Goal: Task Accomplishment & Management: Use online tool/utility

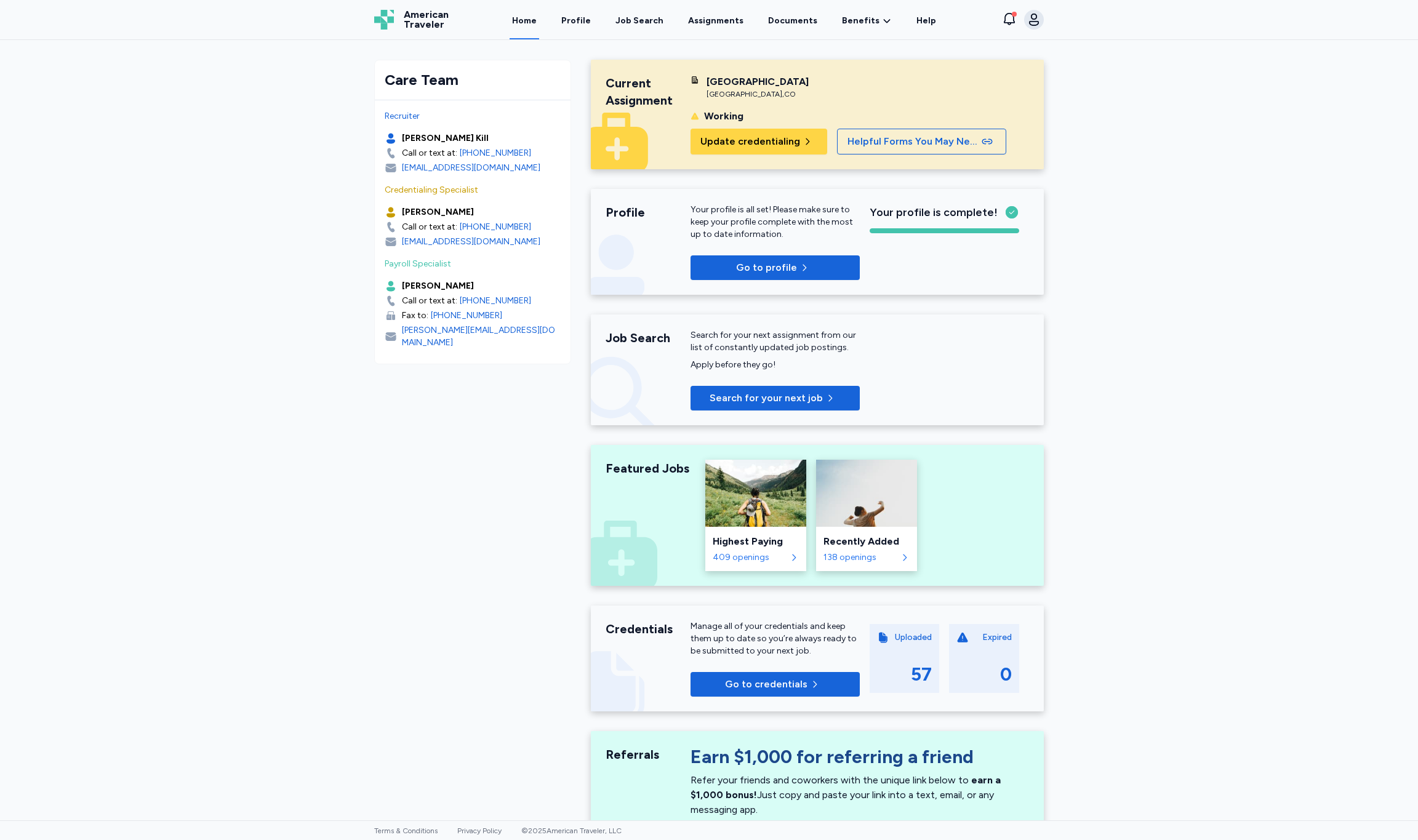
click at [1034, 22] on icon "button" at bounding box center [1034, 19] width 15 height 15
click at [1250, 158] on div "Open sidebar Home American Traveler American Traveler Home Profile Job Search A…" at bounding box center [709, 420] width 1418 height 840
click at [661, 23] on div "Job Search" at bounding box center [639, 21] width 48 height 12
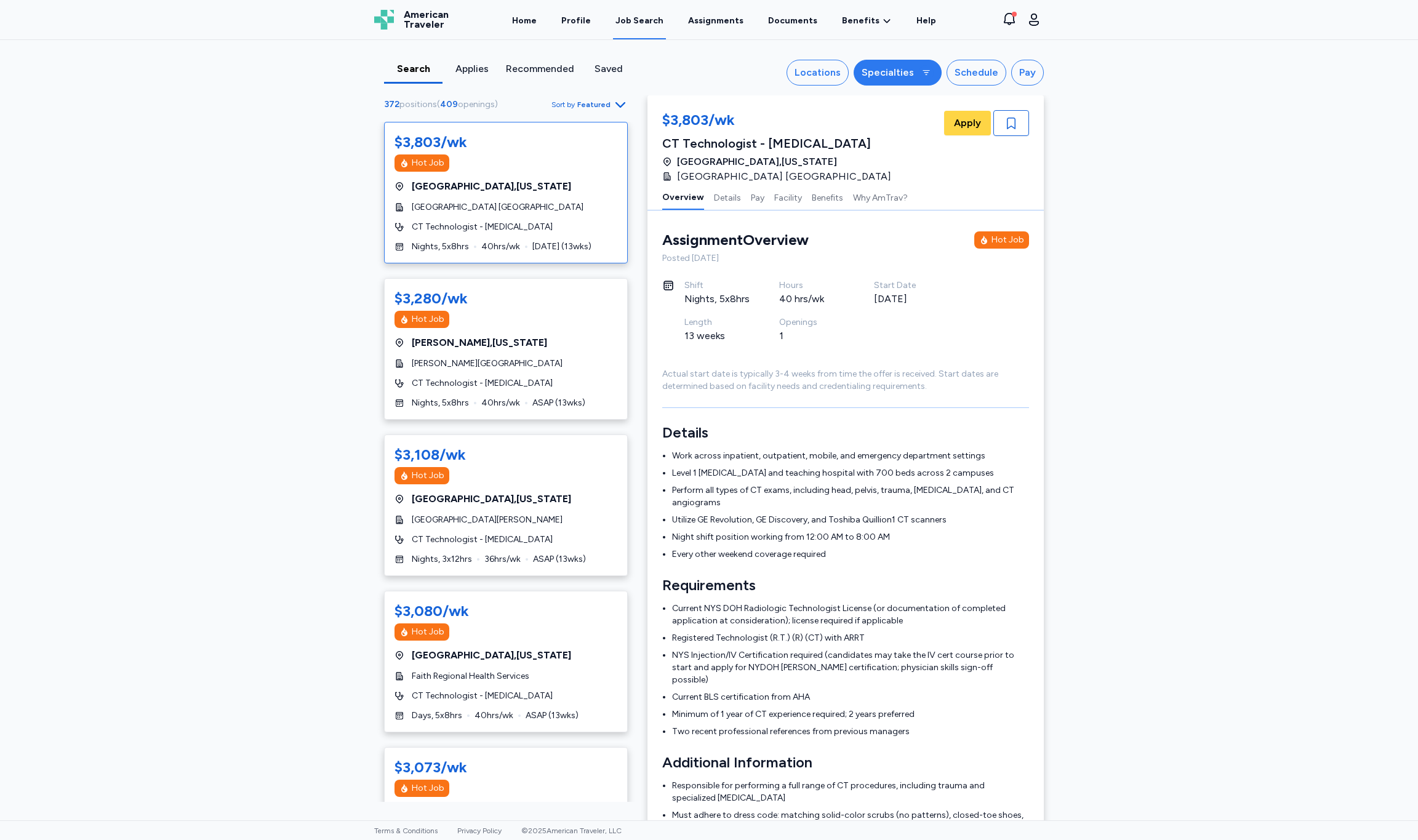
click at [928, 73] on icon "button" at bounding box center [926, 72] width 10 height 10
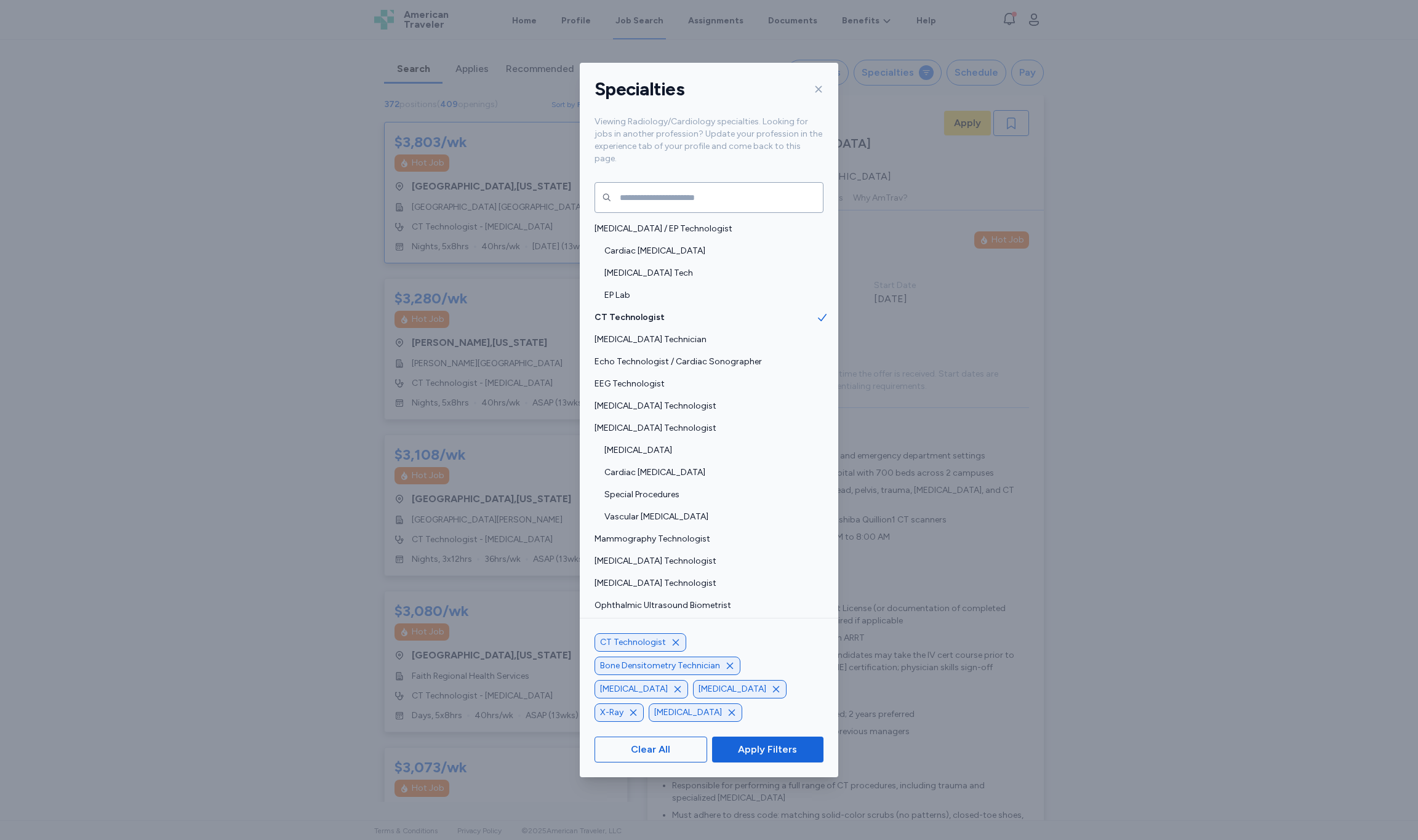
click at [1299, 263] on div "Specialties Viewing Radiology/Cardiology specialties. Looking for jobs in anoth…" at bounding box center [709, 420] width 1418 height 840
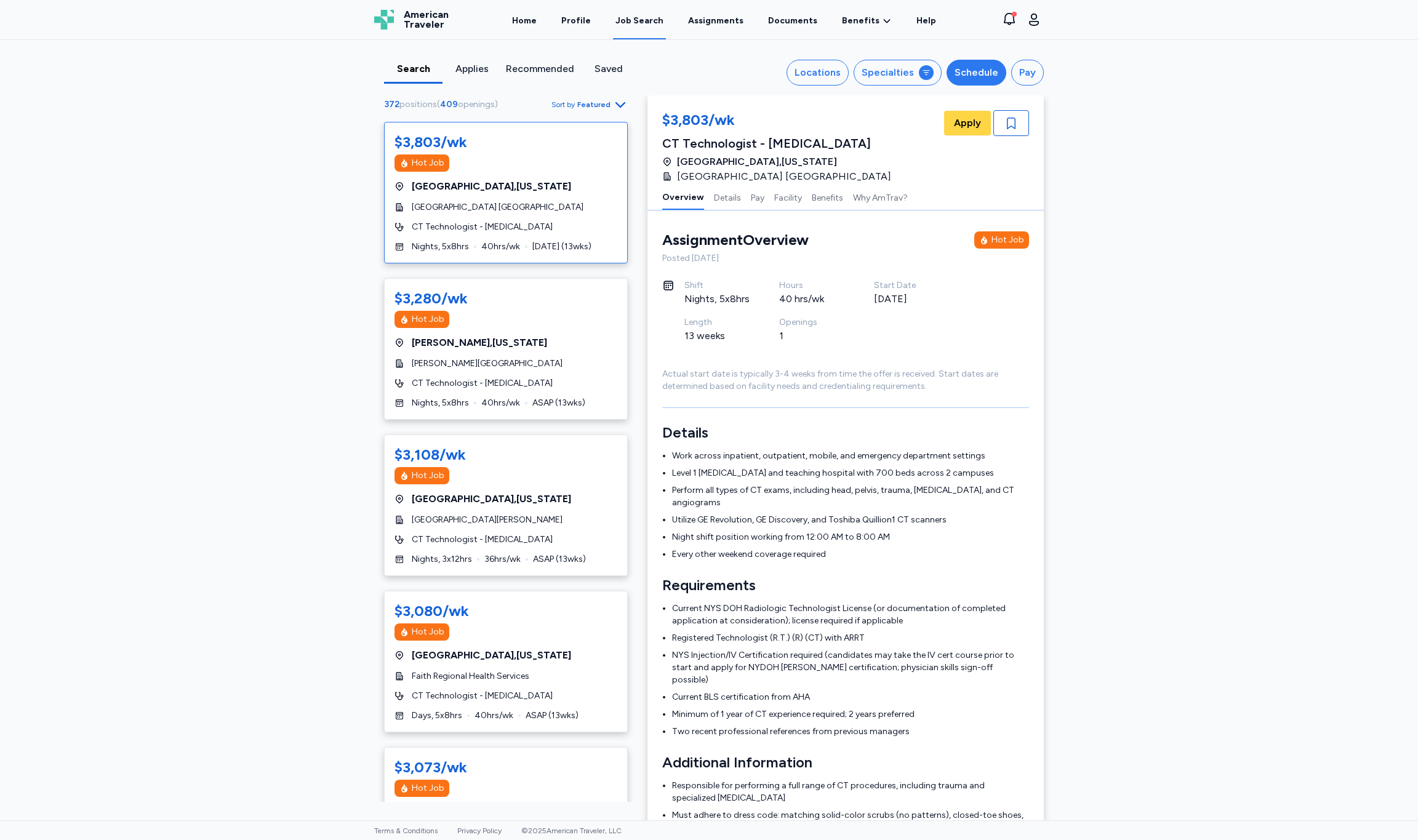
click at [1000, 71] on button "Schedule" at bounding box center [977, 73] width 60 height 26
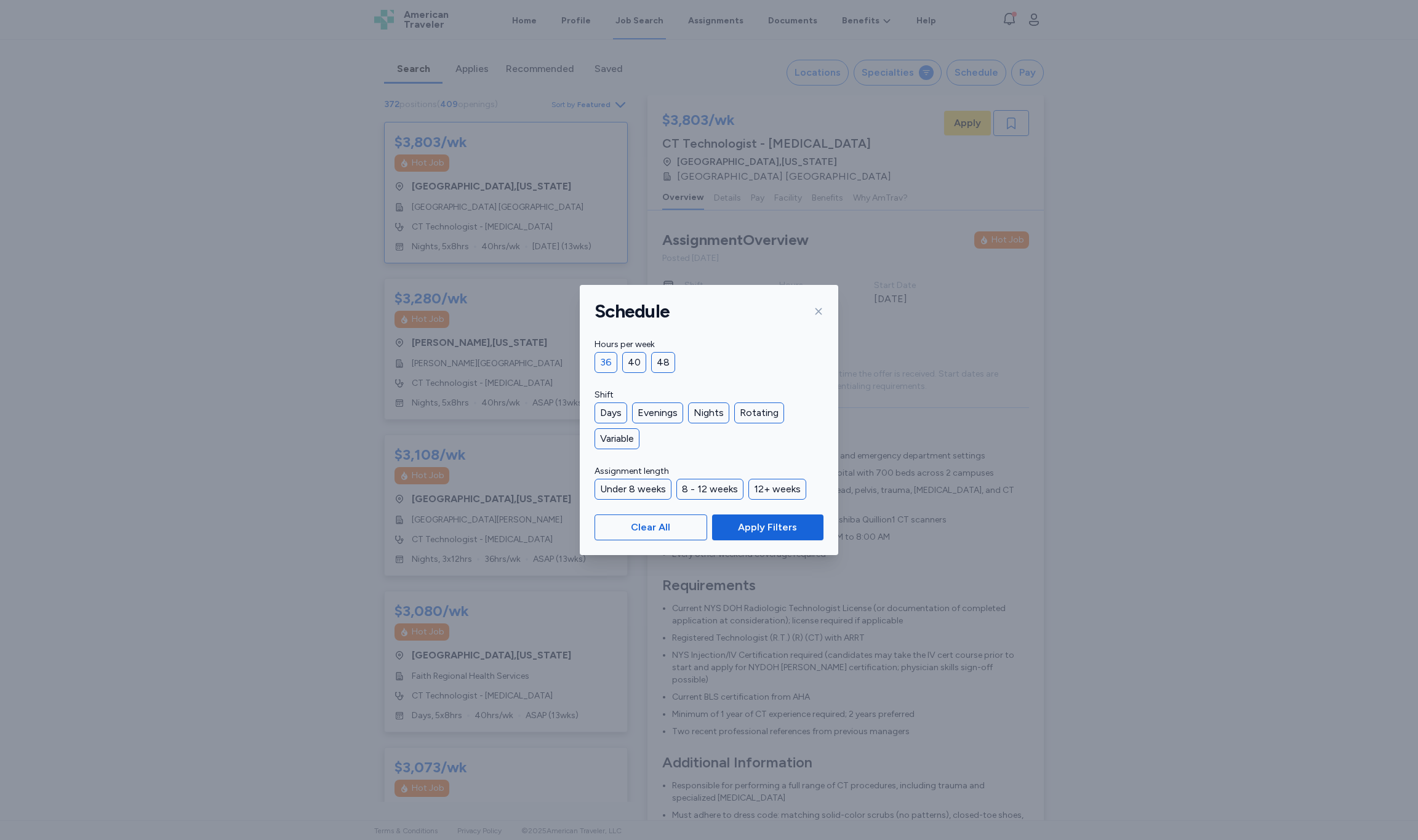
click at [605, 364] on div "36" at bounding box center [606, 362] width 23 height 21
click at [699, 417] on div "Nights" at bounding box center [709, 413] width 41 height 21
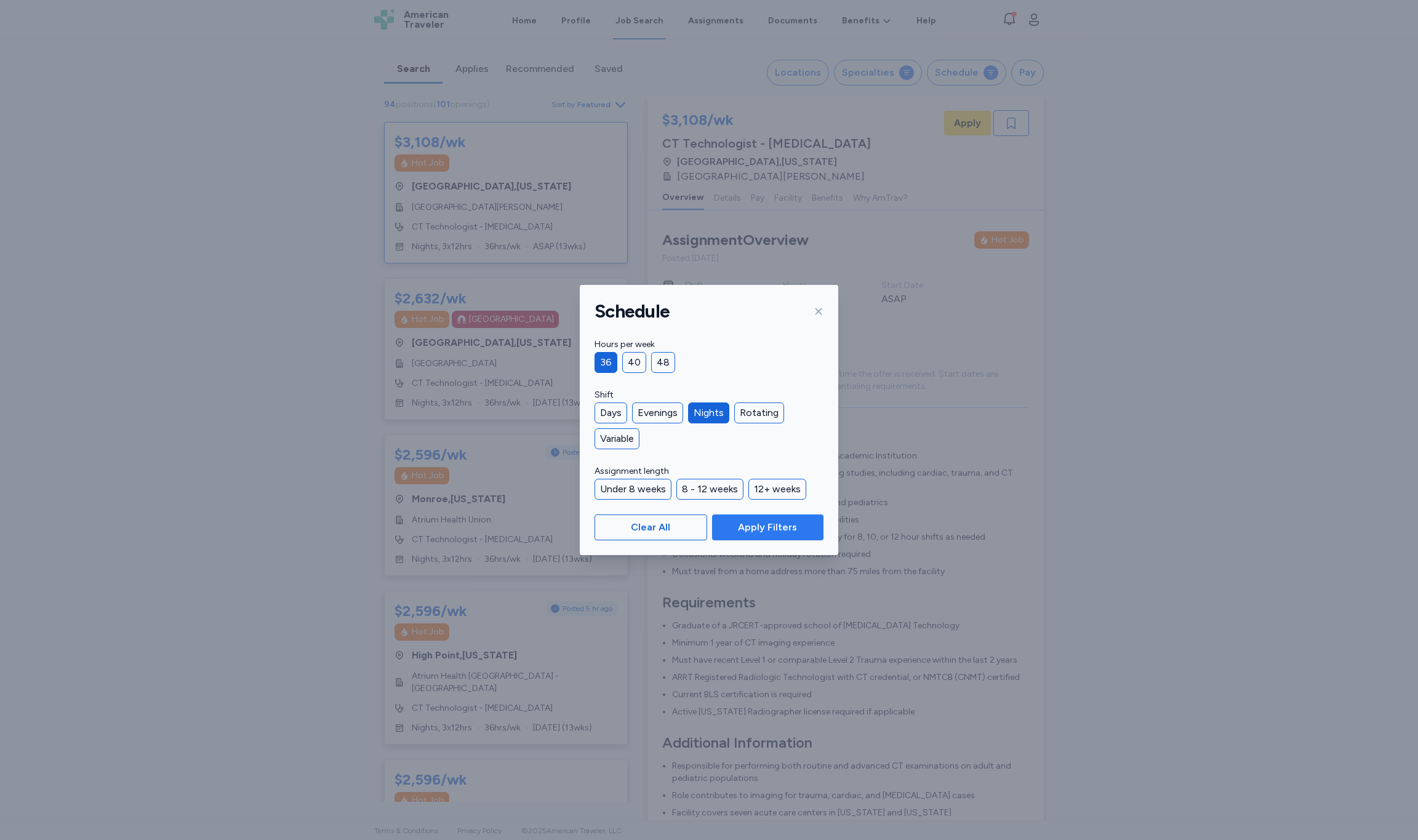
click at [750, 528] on span "Apply Filters" at bounding box center [767, 527] width 59 height 15
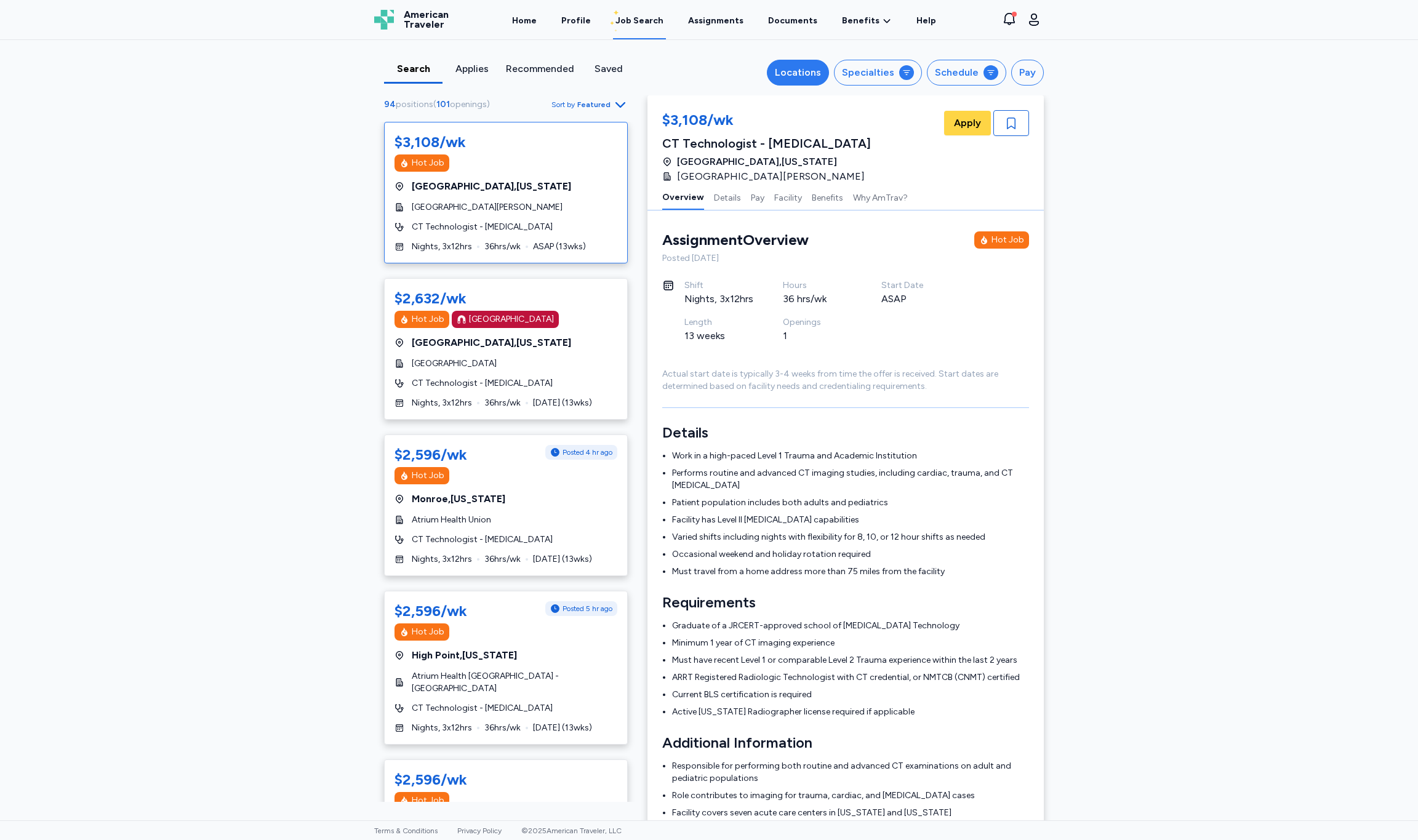
click at [807, 73] on div "Locations" at bounding box center [798, 72] width 46 height 15
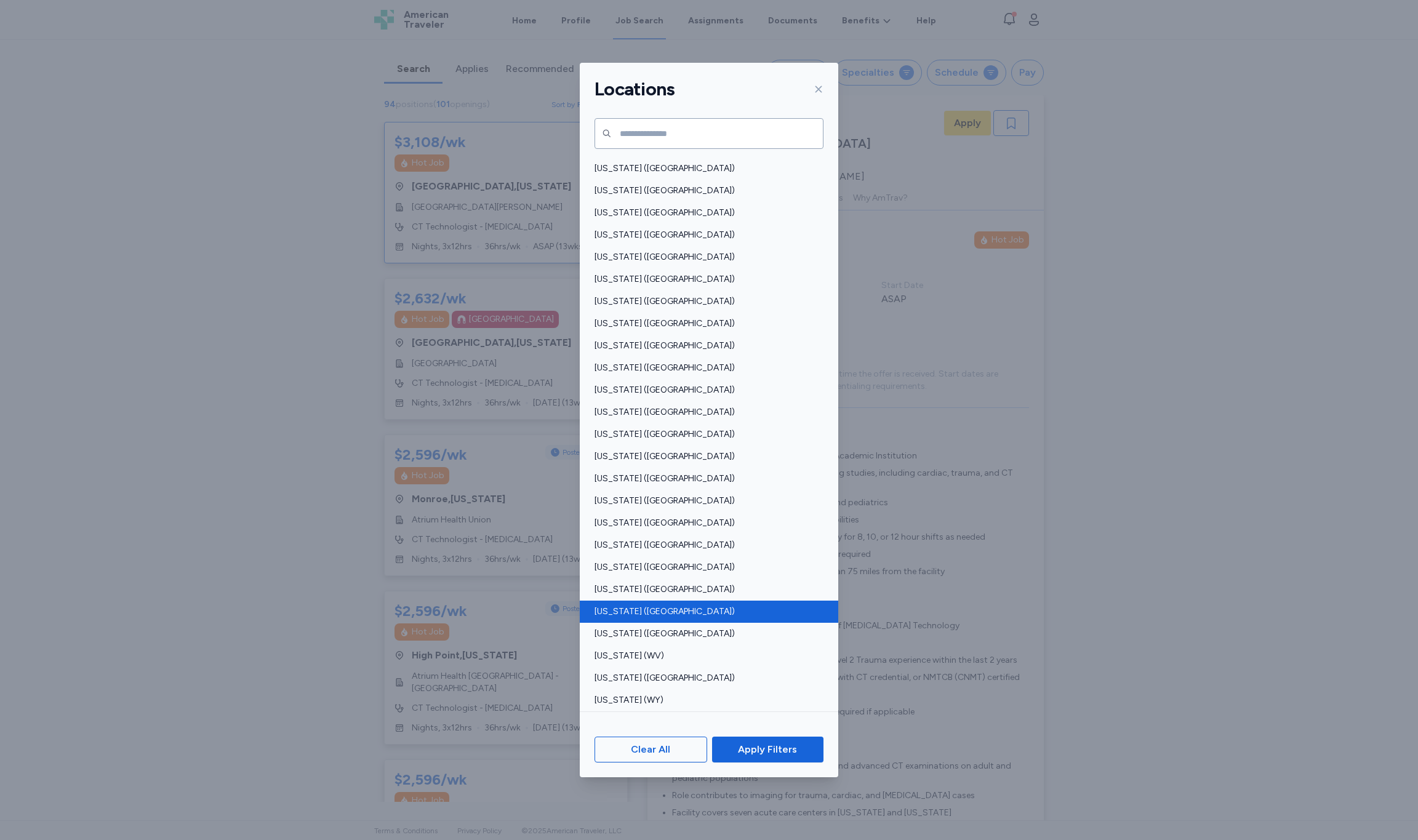
scroll to position [572, 0]
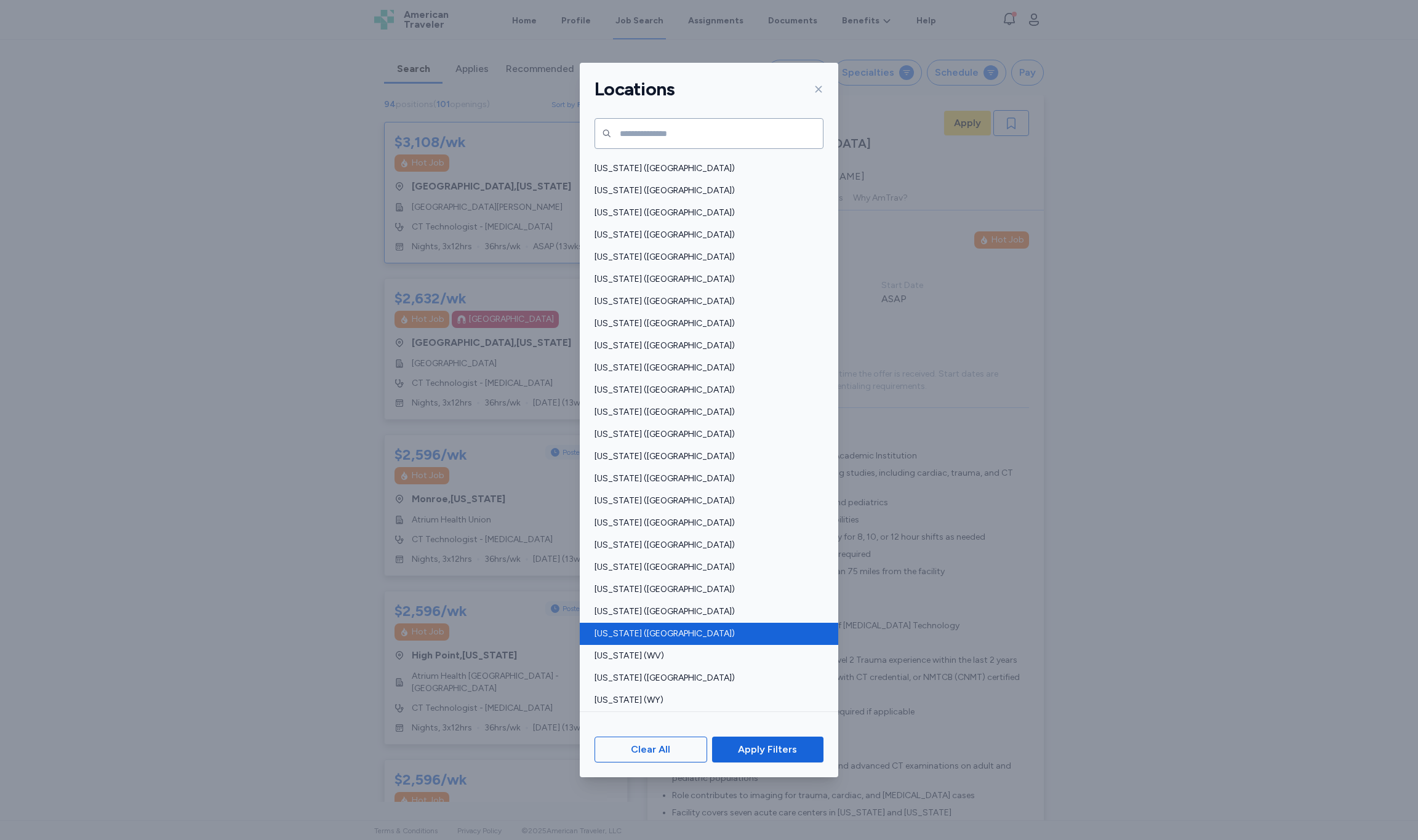
click at [642, 632] on span "[US_STATE] ([GEOGRAPHIC_DATA])" at bounding box center [705, 634] width 222 height 12
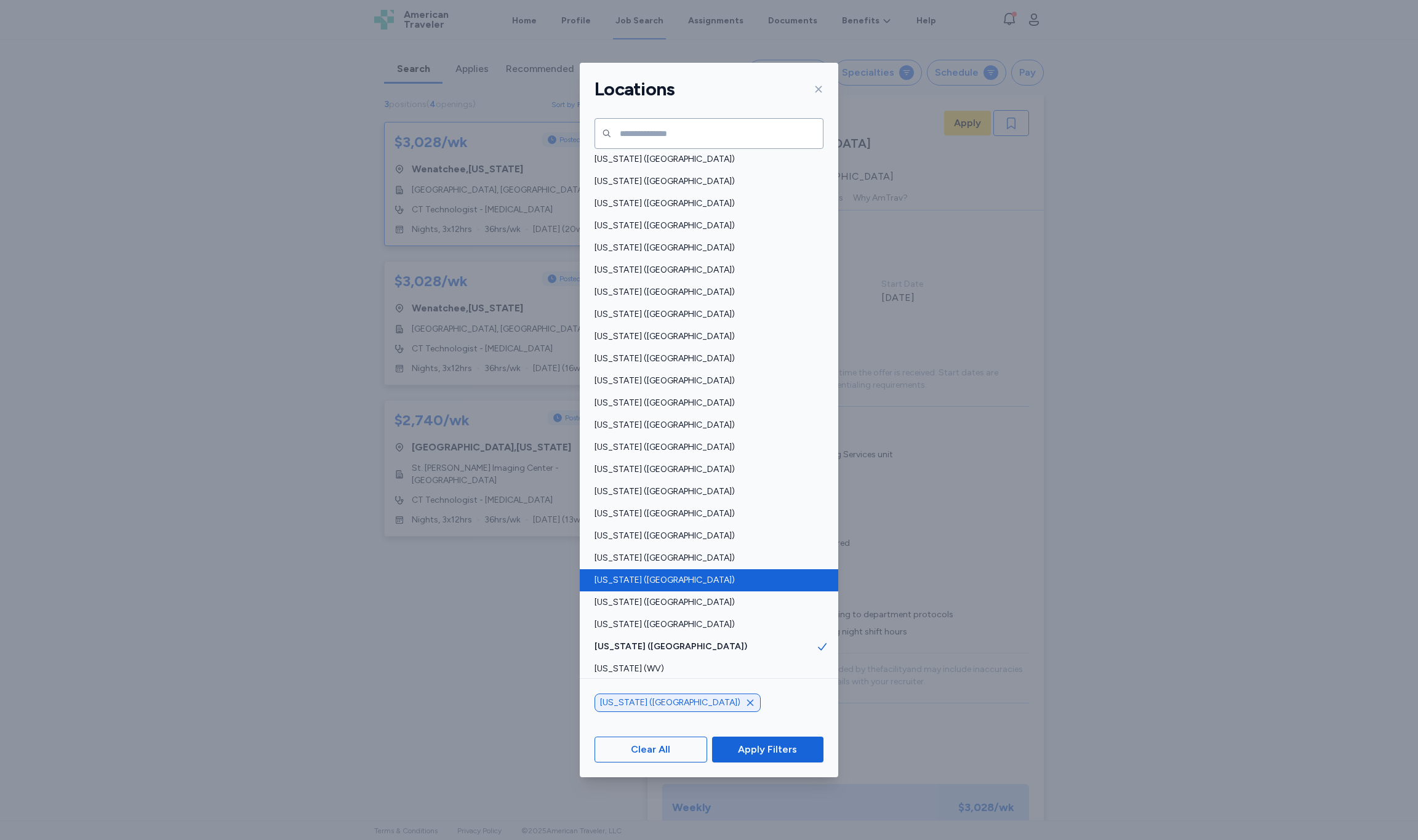
scroll to position [555, 0]
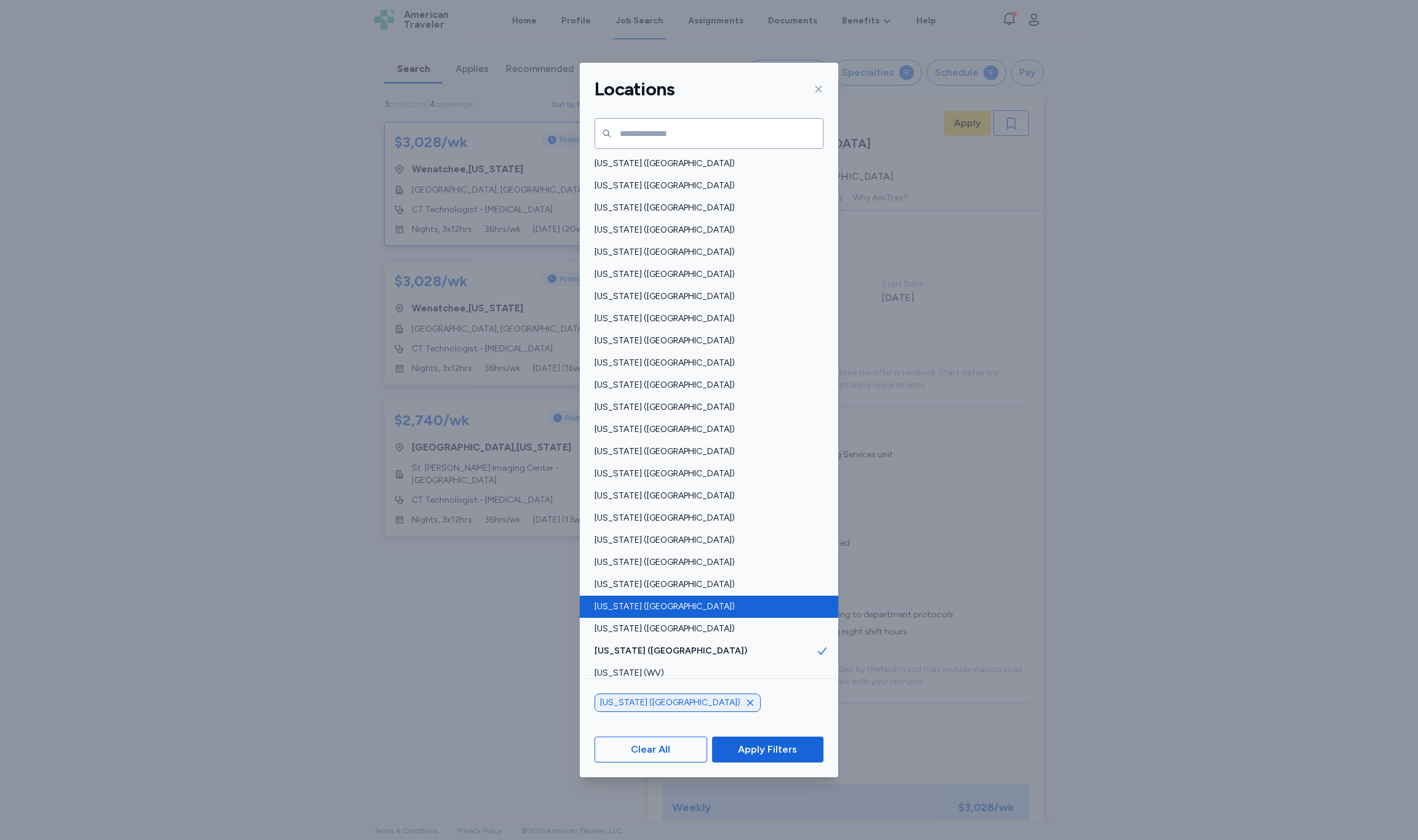
click at [625, 602] on span "[US_STATE] ([GEOGRAPHIC_DATA])" at bounding box center [705, 607] width 222 height 12
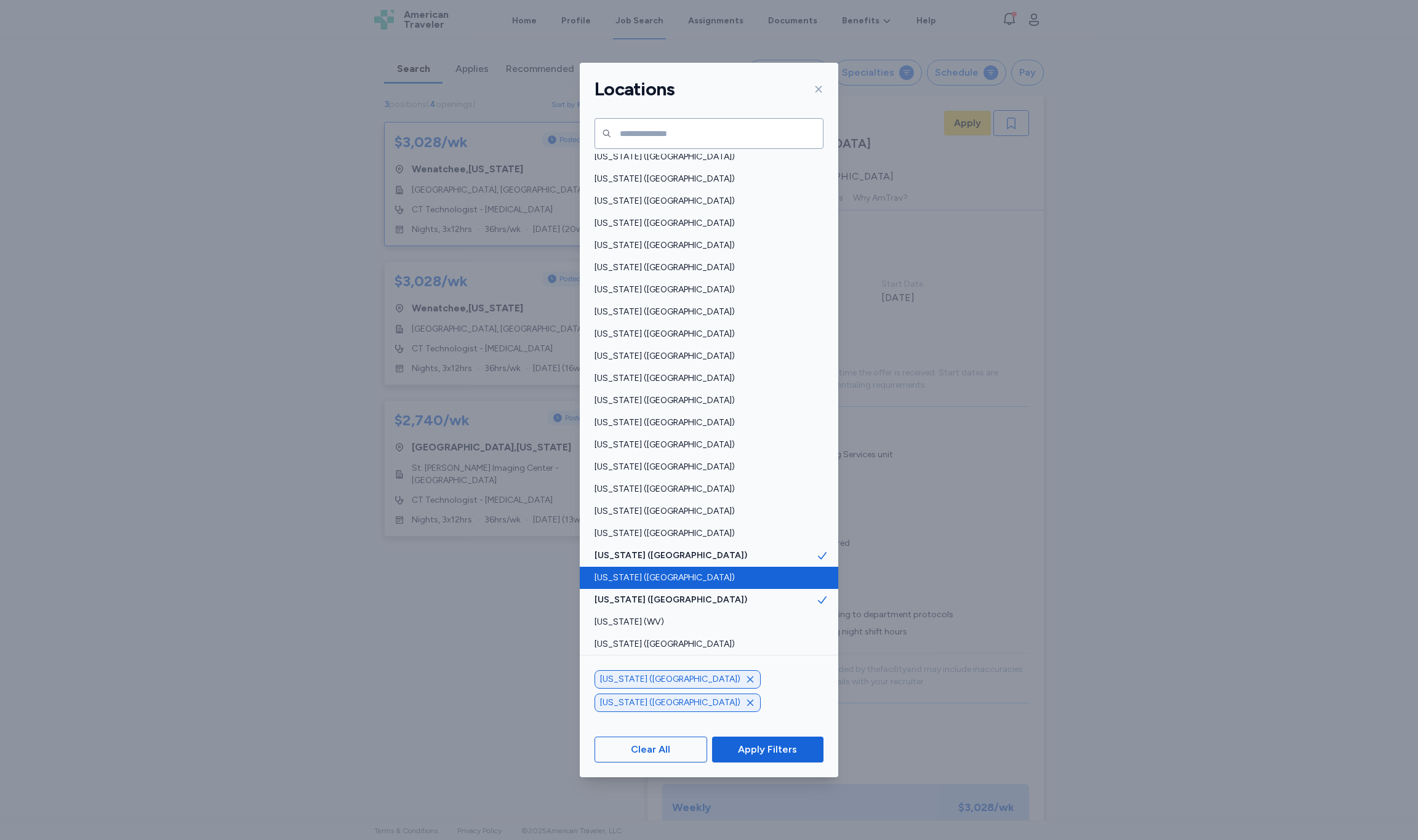
scroll to position [605, 0]
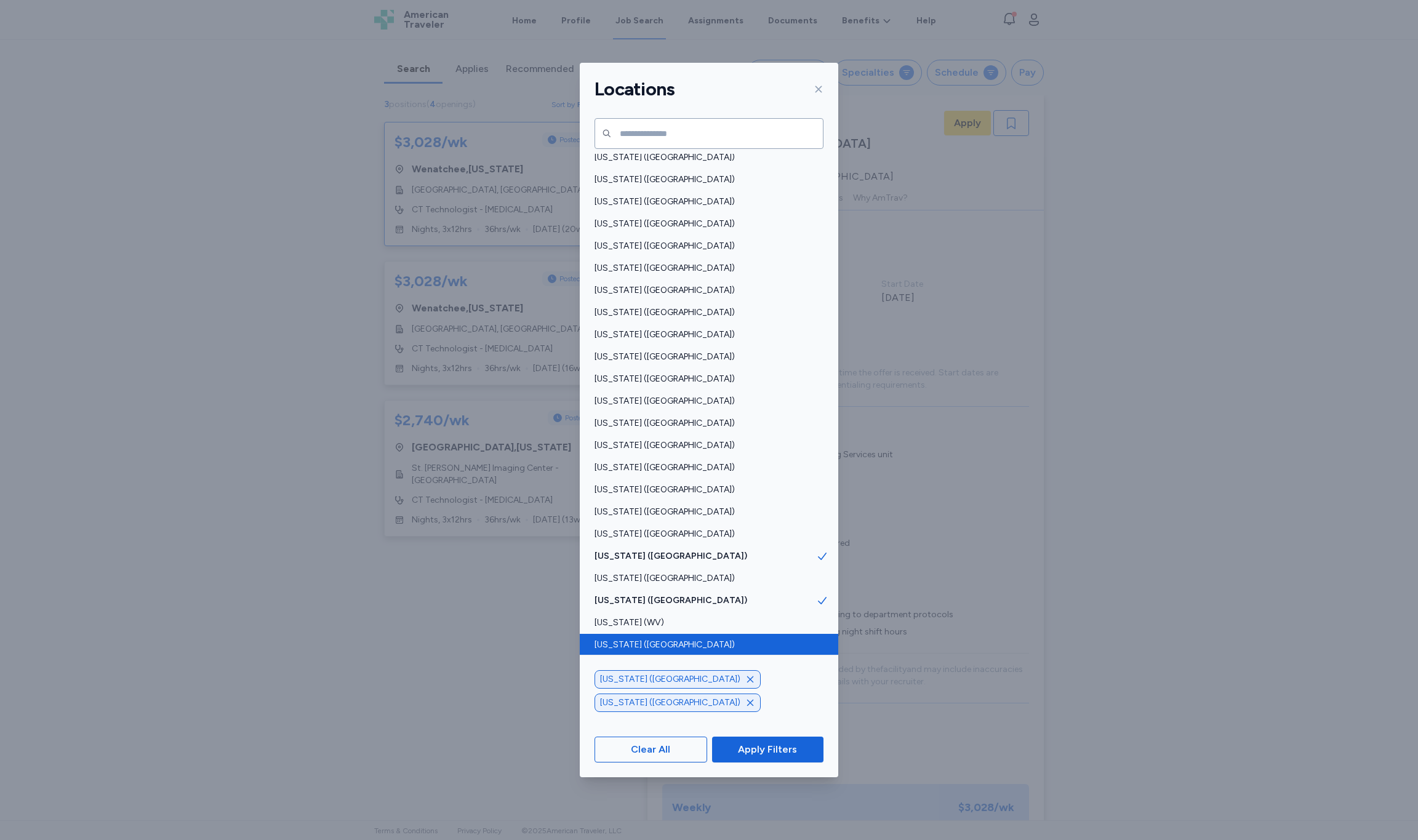
click at [625, 643] on span "[US_STATE] ([GEOGRAPHIC_DATA])" at bounding box center [705, 645] width 222 height 12
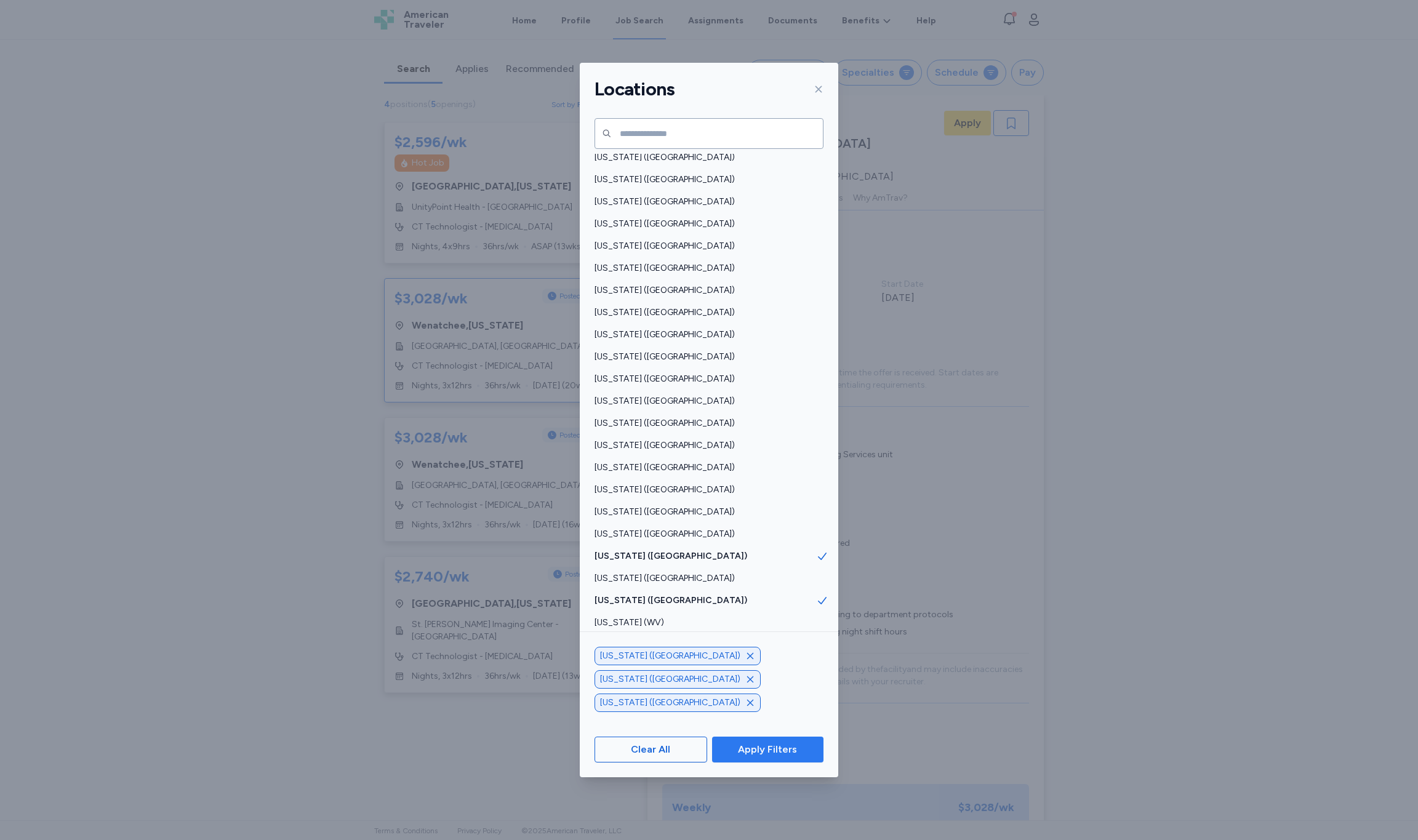
click at [775, 743] on span "Apply Filters" at bounding box center [767, 749] width 59 height 15
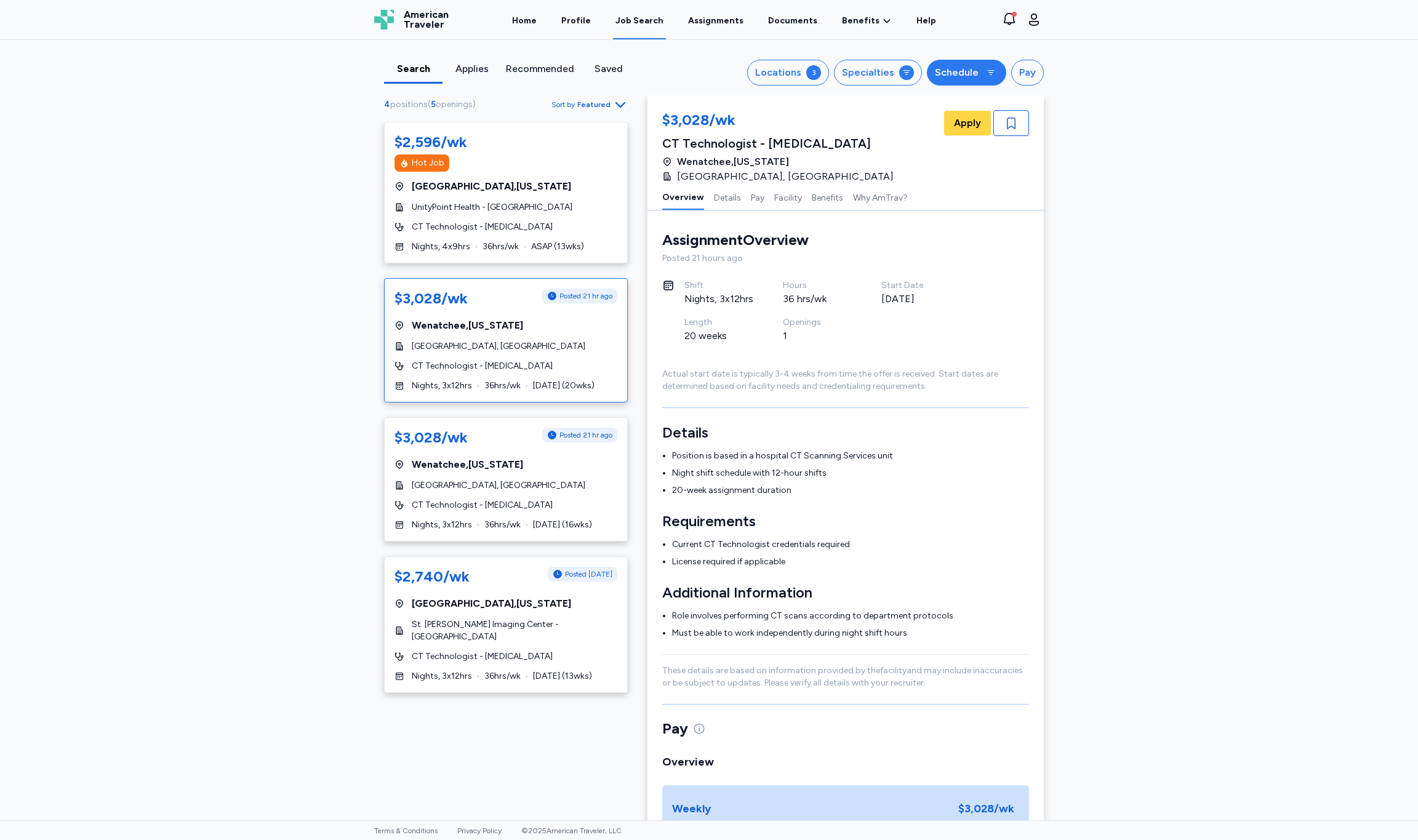
click at [987, 74] on icon "button" at bounding box center [991, 72] width 10 height 10
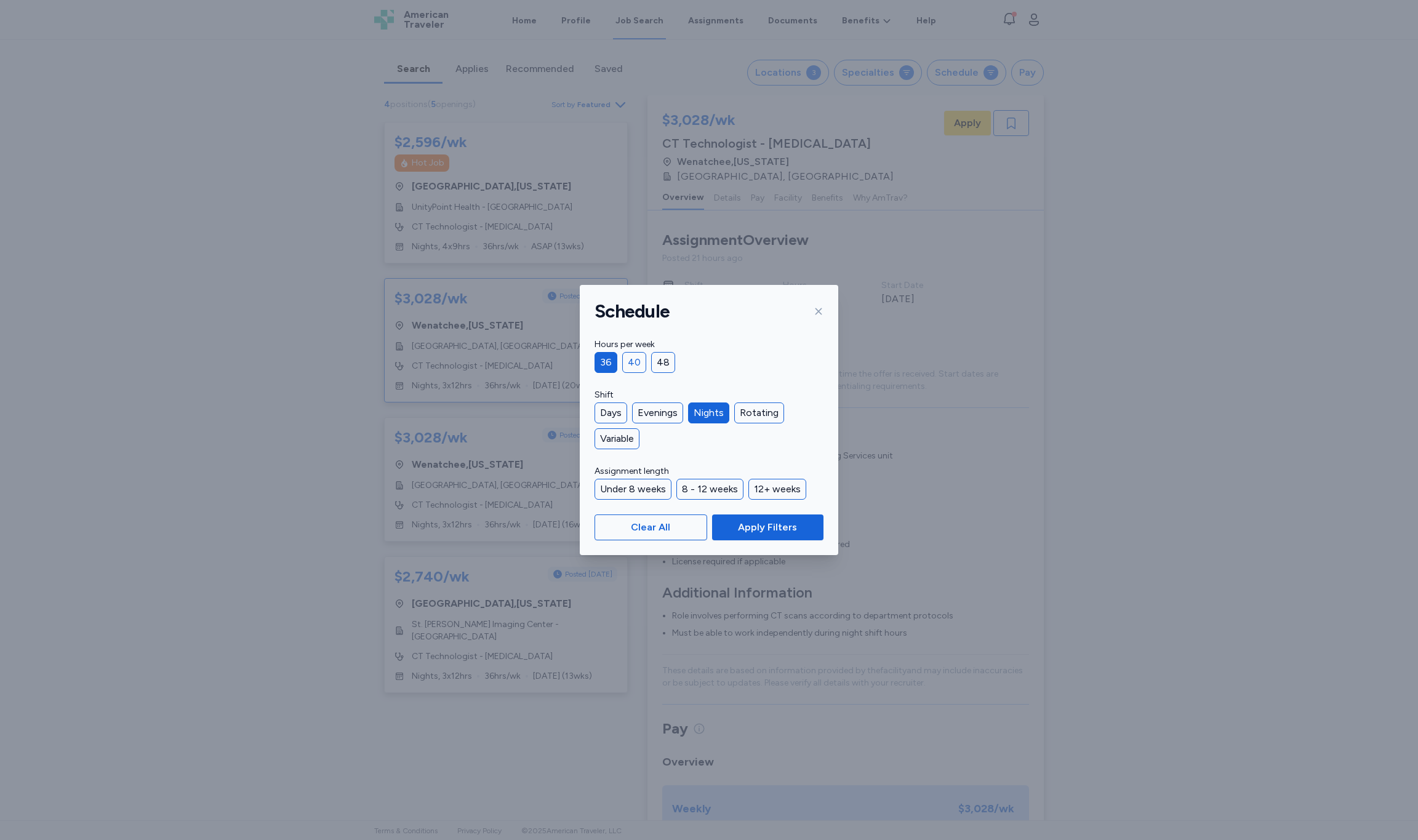
click at [634, 365] on div "40" at bounding box center [634, 362] width 24 height 21
click at [765, 526] on span "Apply Filters" at bounding box center [767, 527] width 59 height 15
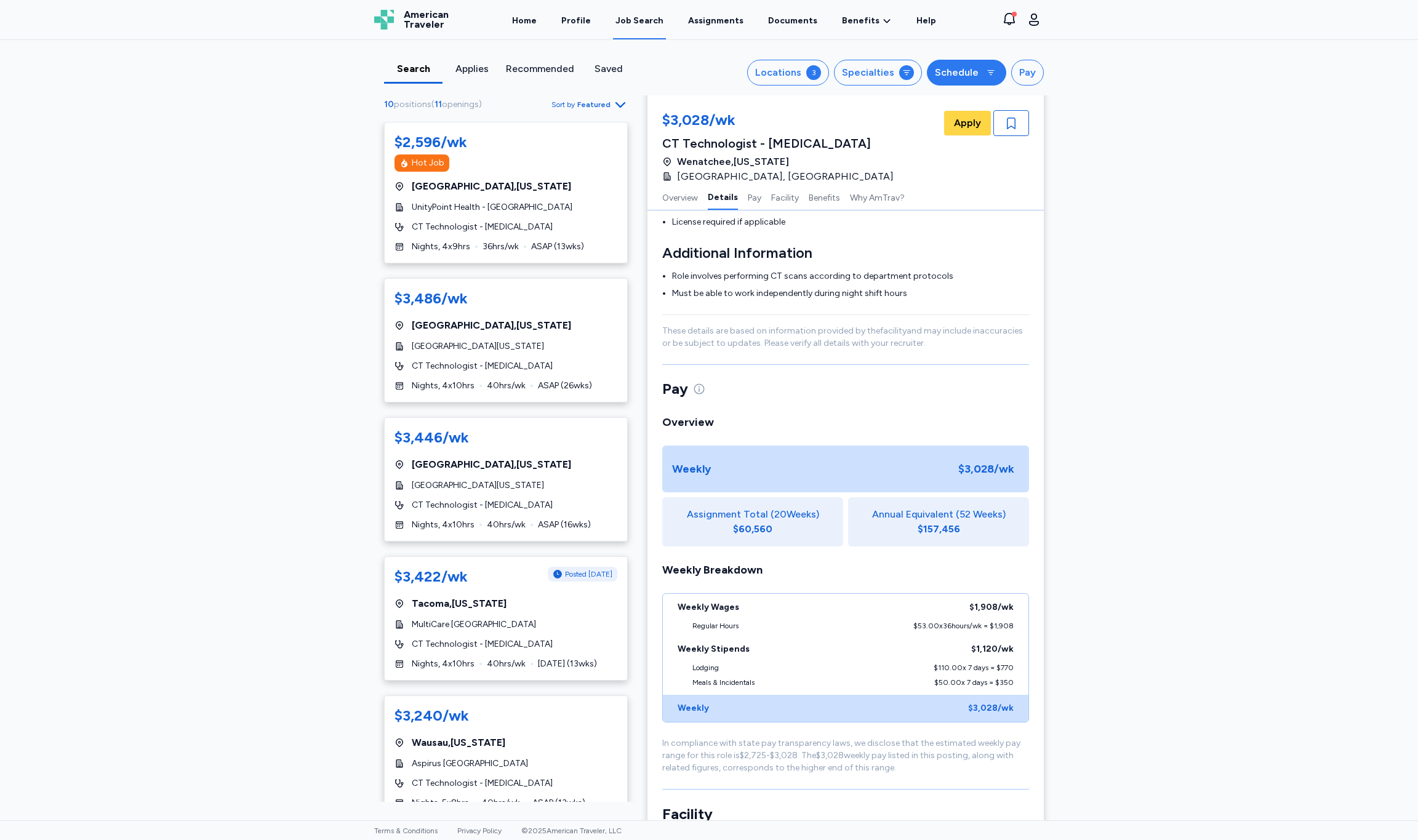
click at [994, 69] on icon "button" at bounding box center [991, 72] width 10 height 10
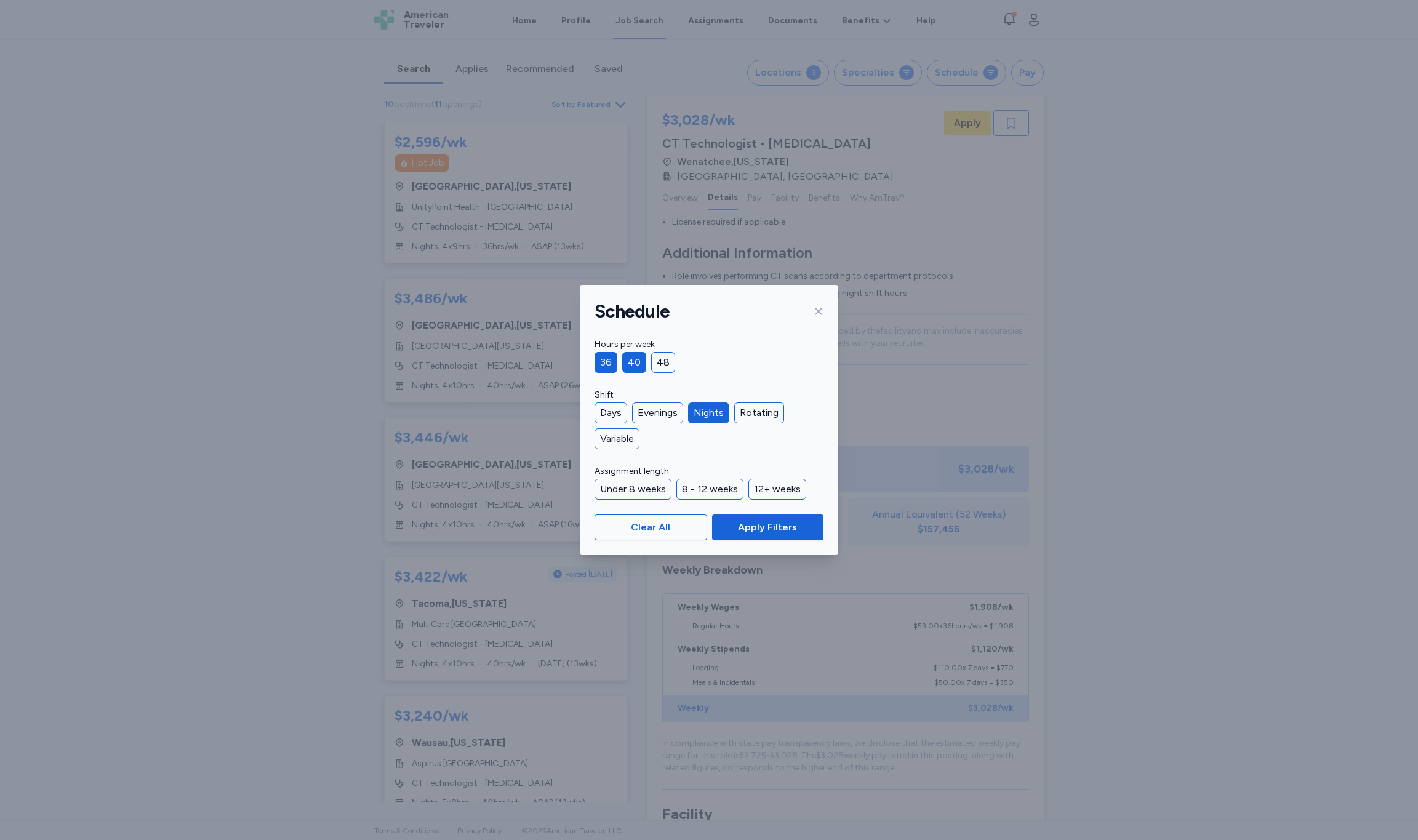
drag, startPoint x: 818, startPoint y: 313, endPoint x: 814, endPoint y: 331, distance: 18.4
click at [818, 313] on icon at bounding box center [819, 311] width 10 height 10
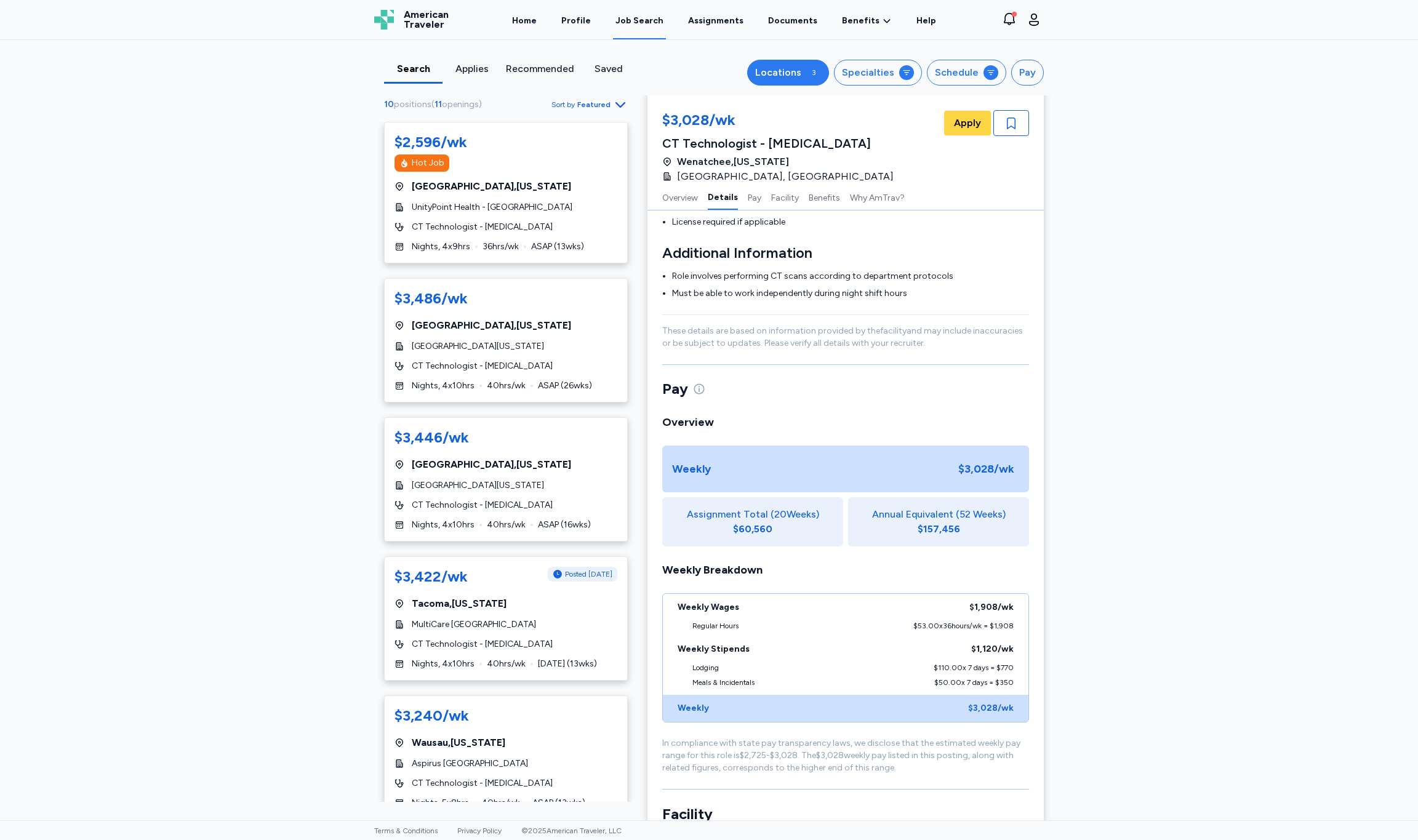
click at [790, 74] on div "Locations" at bounding box center [778, 72] width 46 height 15
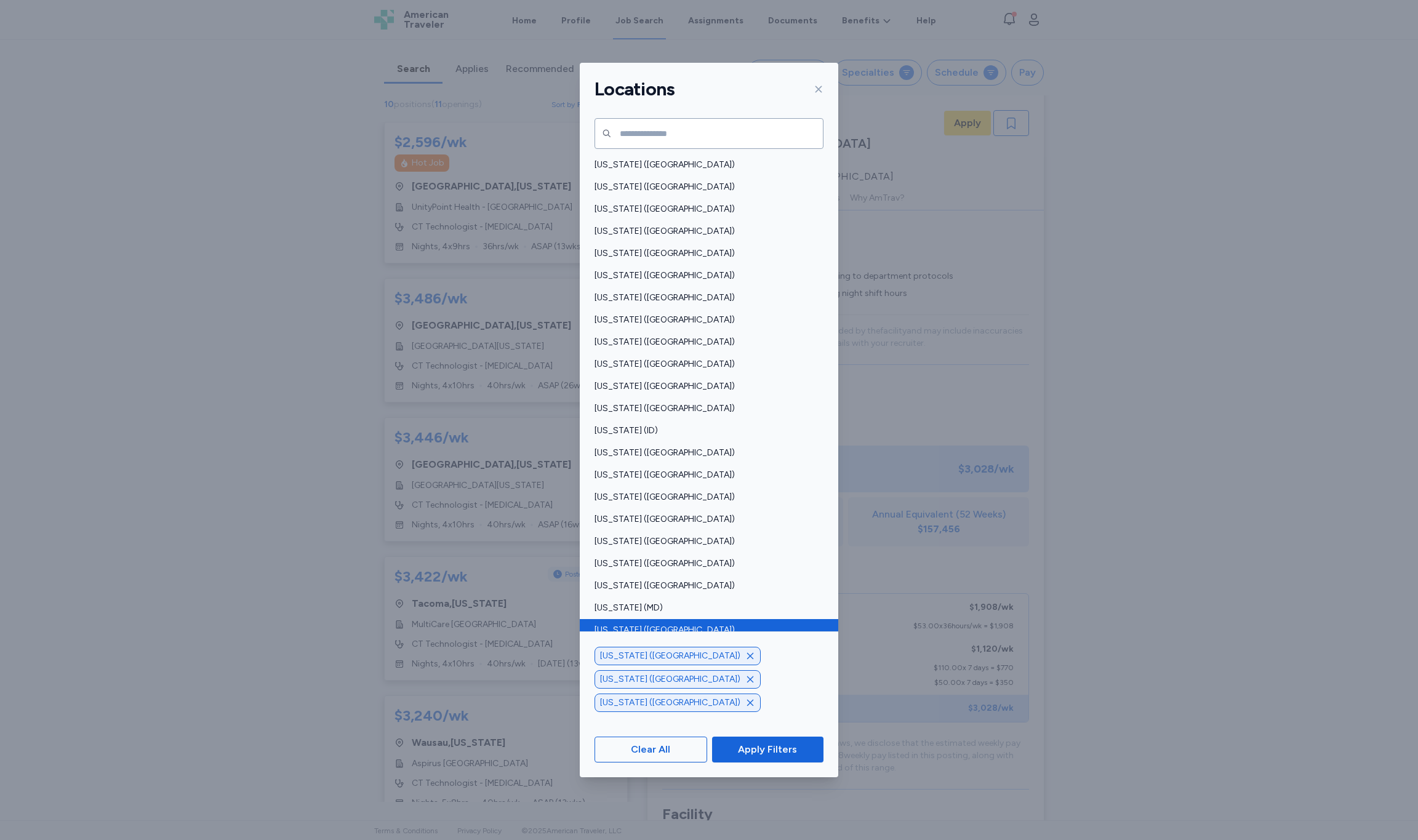
click at [651, 624] on span "[US_STATE] ([GEOGRAPHIC_DATA])" at bounding box center [705, 631] width 222 height 12
click at [783, 743] on span "Apply Filters" at bounding box center [767, 749] width 59 height 15
